Goal: Download file/media

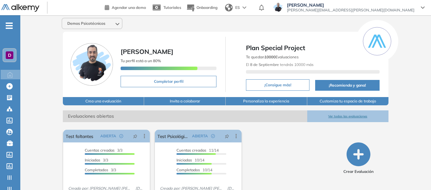
click at [5, 54] on div "D" at bounding box center [9, 55] width 13 height 13
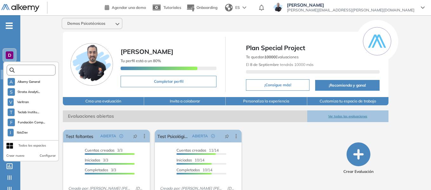
click at [28, 69] on input "text" at bounding box center [33, 70] width 37 height 5
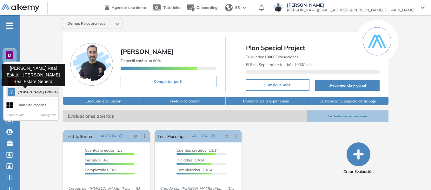
type input "****"
click at [35, 90] on span "[PERSON_NAME] Real Es..." at bounding box center [37, 92] width 38 height 5
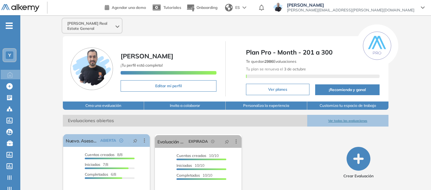
click at [8, 26] on span "-" at bounding box center [9, 25] width 7 height 5
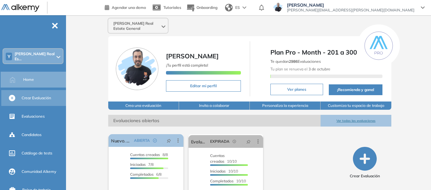
scroll to position [64, 0]
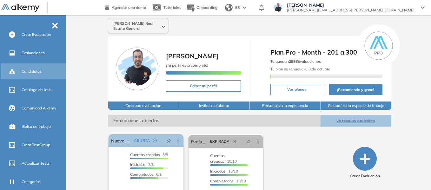
click at [36, 69] on span "Candidatos" at bounding box center [32, 72] width 20 height 6
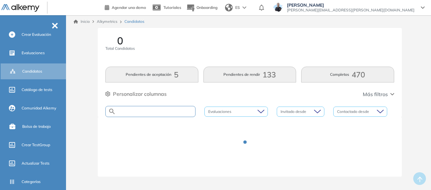
click at [138, 109] on input "text" at bounding box center [155, 111] width 79 height 5
paste input "**********"
type input "**********"
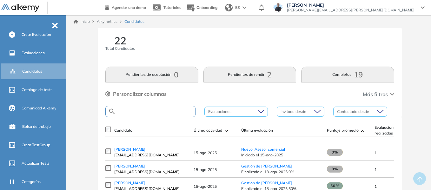
click at [140, 111] on input "text" at bounding box center [155, 111] width 79 height 5
paste input "**********"
type input "**********"
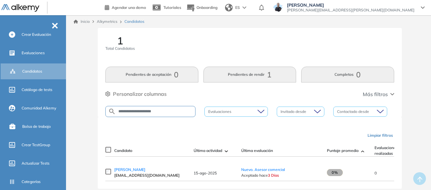
scroll to position [17, 0]
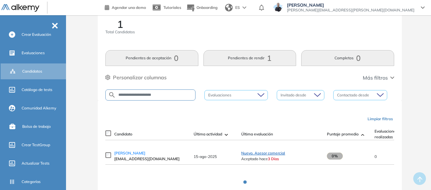
click at [254, 156] on span "Nuevo. Asesor comercial" at bounding box center [263, 153] width 44 height 5
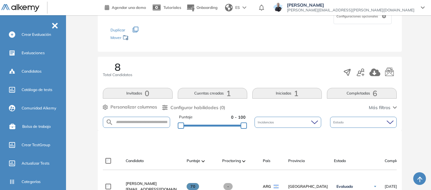
scroll to position [64, 0]
click at [150, 121] on input "text" at bounding box center [141, 122] width 56 height 5
paste input "**********"
type input "**********"
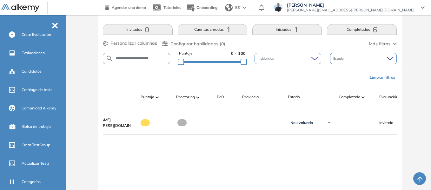
scroll to position [0, 0]
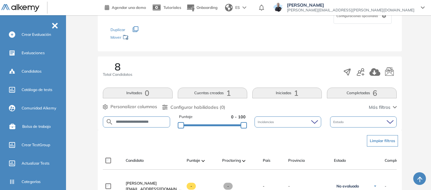
click at [392, 143] on button "Limpiar filtros" at bounding box center [382, 140] width 31 height 11
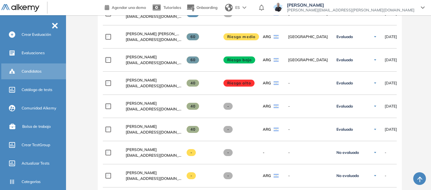
click at [28, 74] on div "Candidatos" at bounding box center [43, 71] width 43 height 11
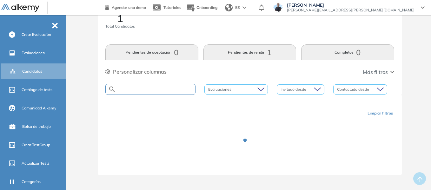
click at [164, 89] on input "text" at bounding box center [155, 89] width 79 height 5
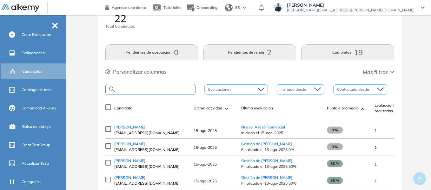
paste input "**********"
type input "**********"
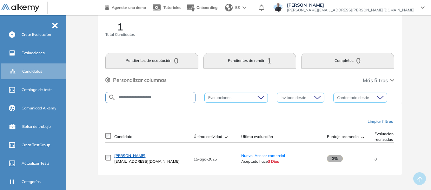
click at [133, 154] on span "KELVIN BOLIVAR" at bounding box center [129, 155] width 31 height 5
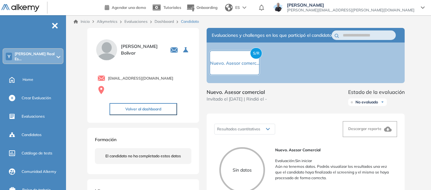
click at [30, 53] on span "[PERSON_NAME] Real Es..." at bounding box center [35, 56] width 41 height 10
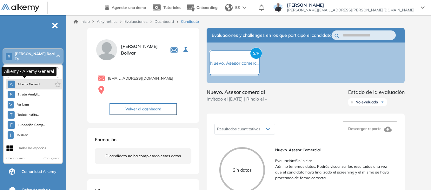
click at [26, 82] on span "Alkemy General" at bounding box center [28, 84] width 23 height 5
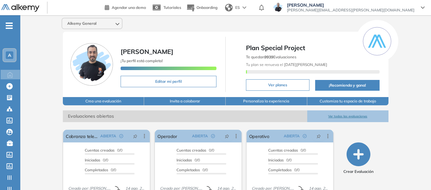
click at [10, 55] on span "A" at bounding box center [9, 55] width 3 height 5
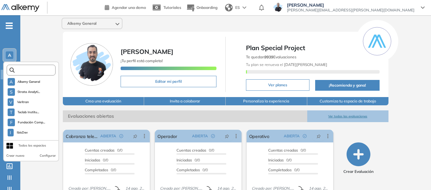
click at [41, 71] on input "text" at bounding box center [33, 70] width 37 height 5
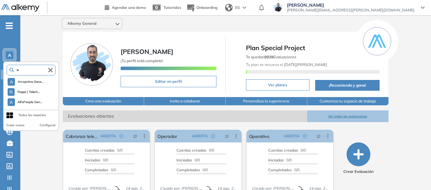
type input "*"
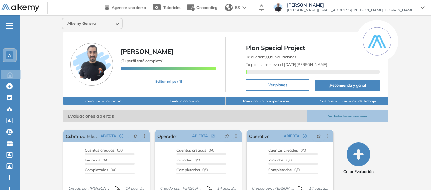
click at [8, 56] on span "A" at bounding box center [9, 55] width 3 height 5
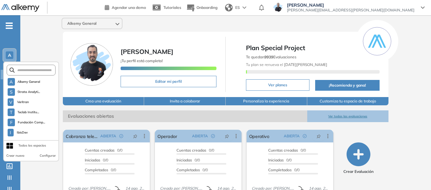
scroll to position [1668, 0]
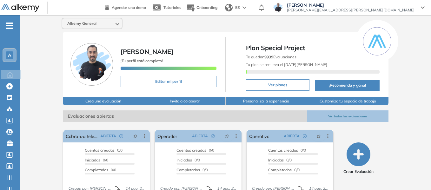
click at [12, 51] on div "A" at bounding box center [10, 55] width 8 height 8
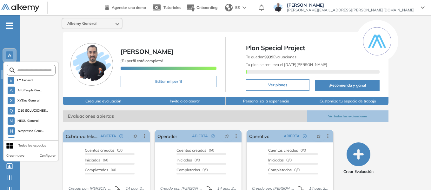
scroll to position [1678, 0]
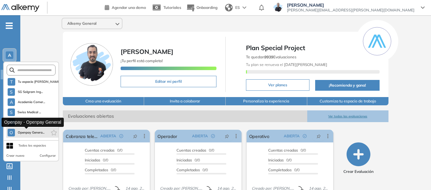
click at [29, 131] on span "Openpay Genera..." at bounding box center [30, 132] width 27 height 5
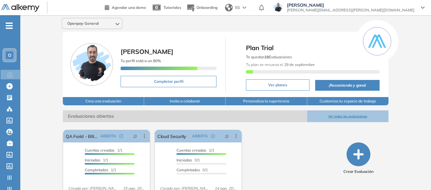
scroll to position [24, 0]
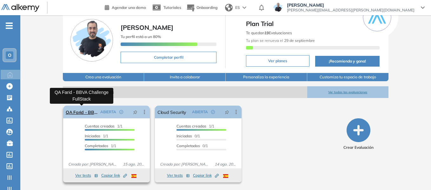
click at [84, 114] on link "QA Farid - BBVA Challenge FullStack" at bounding box center [82, 112] width 32 height 13
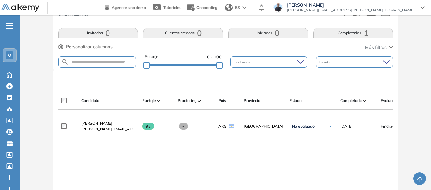
scroll to position [127, 0]
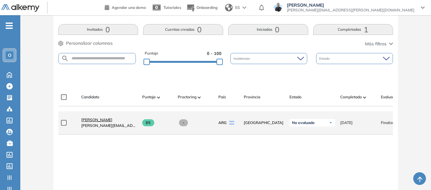
click at [98, 122] on span "[PERSON_NAME]" at bounding box center [96, 120] width 31 height 5
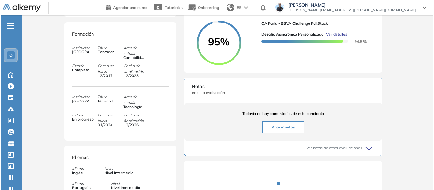
scroll to position [127, 0]
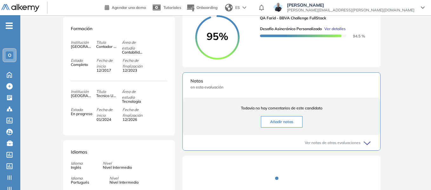
click at [338, 32] on span "Ver detalles" at bounding box center [335, 29] width 21 height 6
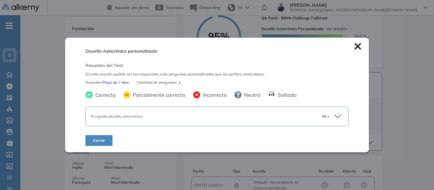
click at [334, 116] on icon at bounding box center [338, 116] width 9 height 9
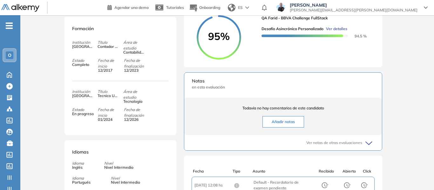
click at [411, 64] on div "Inicio Alkymetrics Evaluaciones Dashboard Candidato Desafío Asincrónico persona…" at bounding box center [226, 87] width 413 height 398
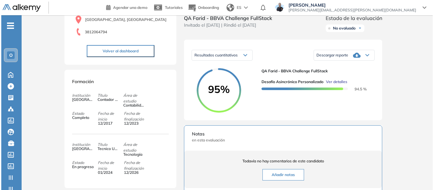
scroll to position [64, 0]
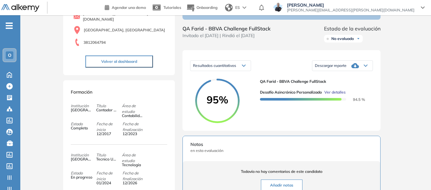
click at [366, 67] on icon at bounding box center [366, 65] width 4 height 3
click at [351, 77] on li "Descargar informe completo" at bounding box center [338, 73] width 47 height 6
click at [340, 95] on span "Ver detalles" at bounding box center [335, 93] width 21 height 6
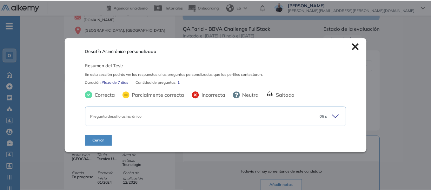
scroll to position [0, 0]
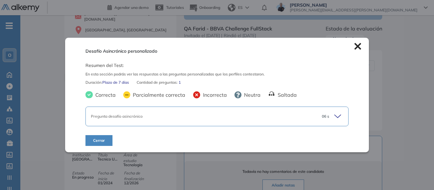
click at [354, 47] on icon at bounding box center [357, 46] width 7 height 7
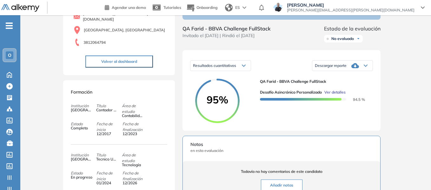
click at [366, 67] on icon at bounding box center [366, 65] width 4 height 3
click at [326, 77] on li "Descargar informe completo" at bounding box center [338, 73] width 47 height 6
click at [367, 67] on icon at bounding box center [366, 65] width 4 height 3
click at [340, 88] on li "Descargar informe resumido" at bounding box center [338, 85] width 47 height 6
click at [368, 72] on div "Descargar reporte" at bounding box center [342, 65] width 60 height 13
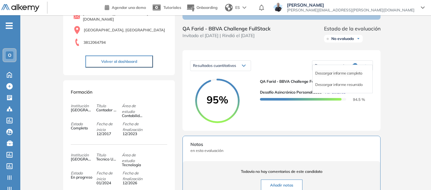
click at [353, 77] on li "Descargar informe completo" at bounding box center [338, 73] width 47 height 6
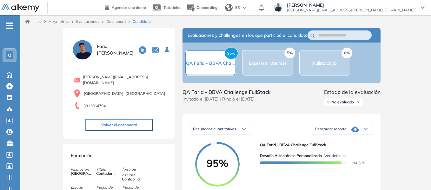
click at [122, 20] on link "Dashboard" at bounding box center [115, 21] width 19 height 5
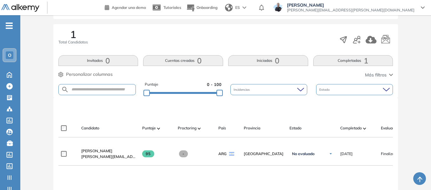
scroll to position [95, 0]
click at [352, 40] on div at bounding box center [366, 40] width 54 height 12
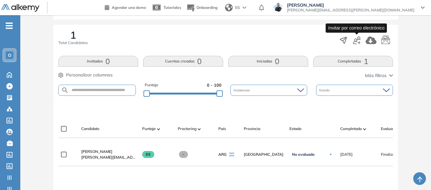
click at [359, 39] on icon "button" at bounding box center [357, 41] width 8 height 8
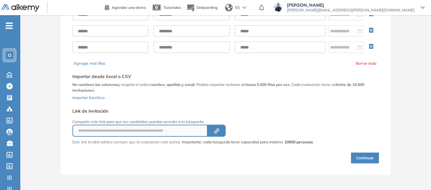
scroll to position [56, 0]
click at [223, 130] on button "Created by potrace 1.16, written by [PERSON_NAME] [DATE]-[DATE]" at bounding box center [217, 131] width 18 height 12
